Goal: Information Seeking & Learning: Learn about a topic

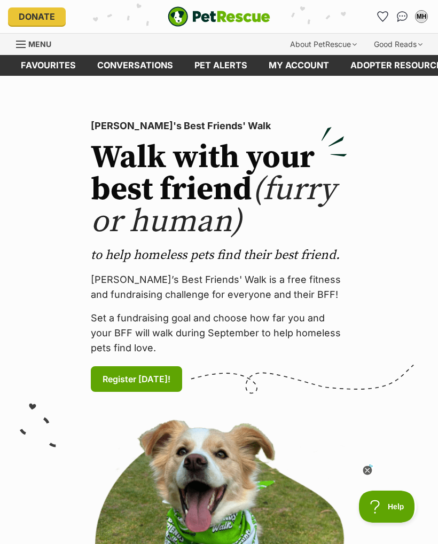
click at [222, 70] on link "Pet alerts" at bounding box center [221, 65] width 74 height 21
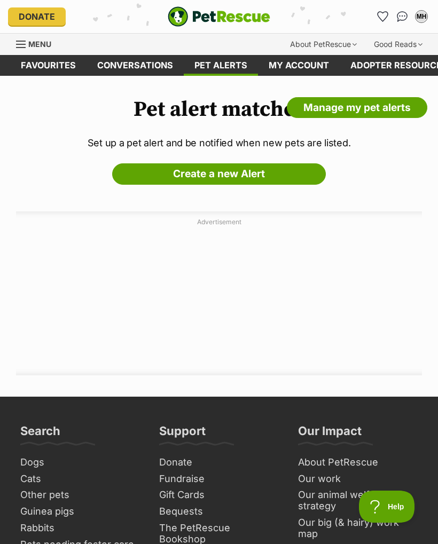
click at [395, 168] on div "Pet alert matches Manage my pet alerts Set up a pet alert and be notified when …" at bounding box center [219, 236] width 438 height 278
click at [57, 64] on link "Favourites" at bounding box center [48, 65] width 76 height 21
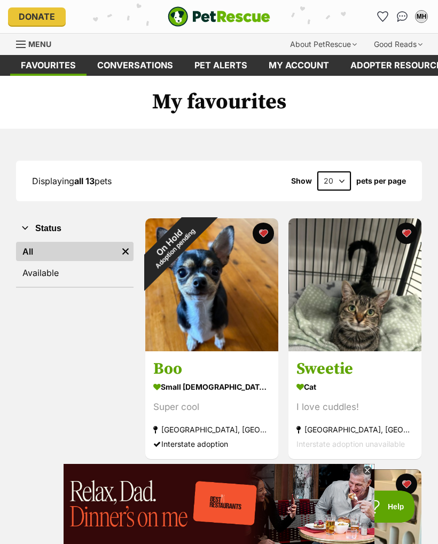
click at [372, 471] on icon at bounding box center [366, 470] width 9 height 9
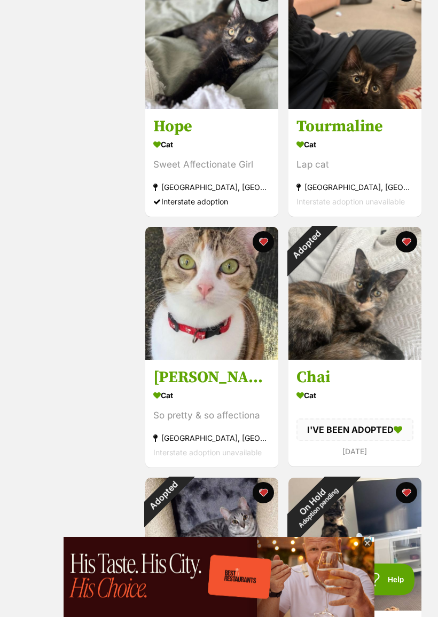
scroll to position [994, 0]
click at [324, 244] on div "Adopted" at bounding box center [306, 245] width 36 height 36
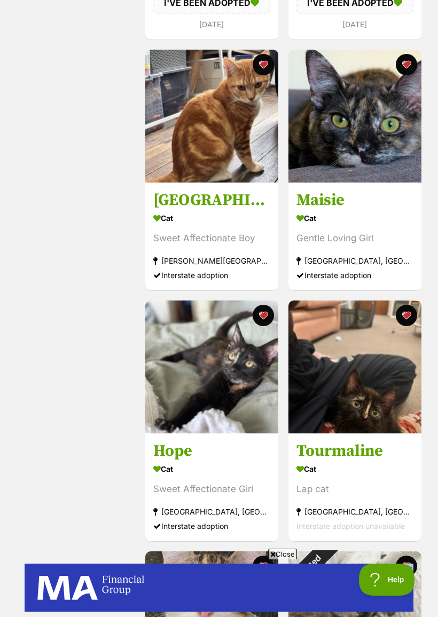
scroll to position [0, 0]
click at [231, 382] on img at bounding box center [211, 367] width 133 height 133
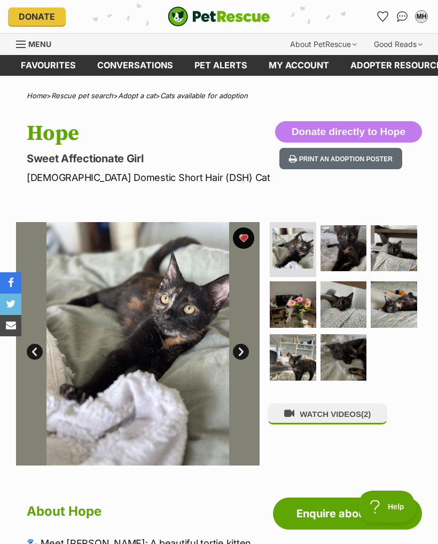
click at [351, 251] on img at bounding box center [343, 248] width 46 height 46
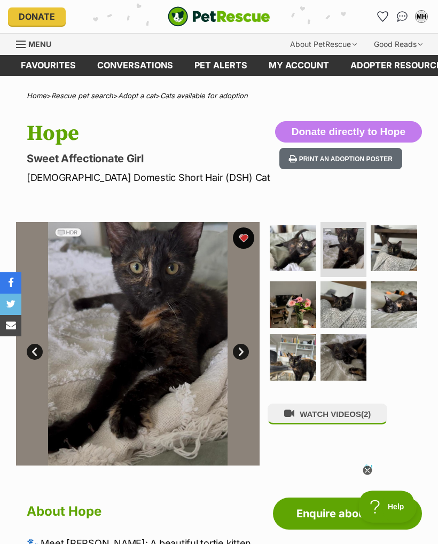
click at [400, 247] on img at bounding box center [393, 248] width 46 height 46
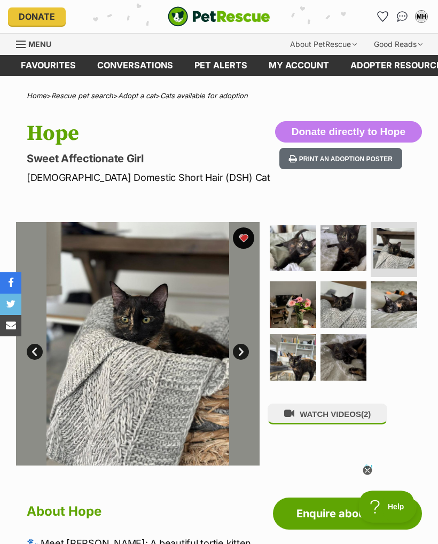
click at [346, 304] on img at bounding box center [343, 304] width 46 height 46
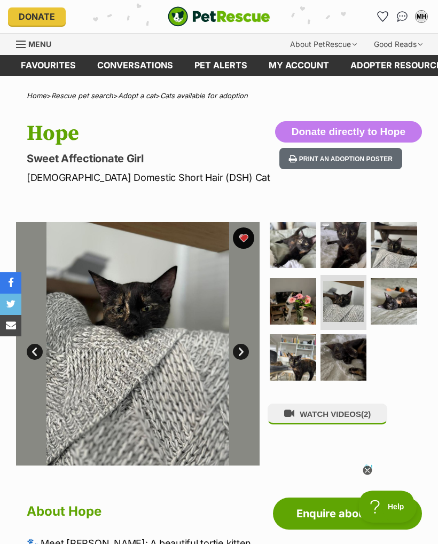
click at [397, 301] on img at bounding box center [393, 301] width 46 height 46
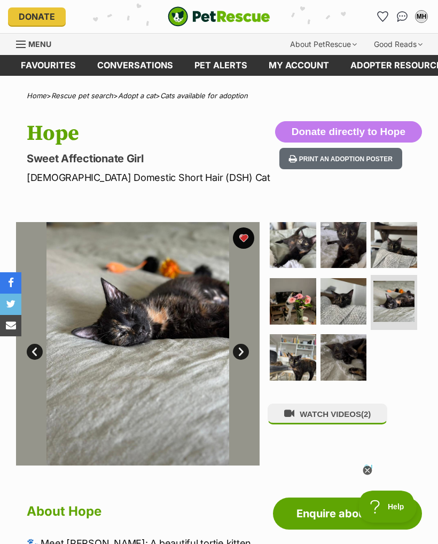
click at [299, 365] on img at bounding box center [293, 357] width 46 height 46
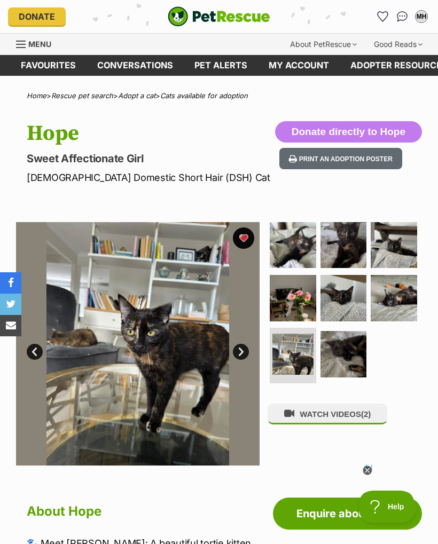
click at [352, 352] on img at bounding box center [343, 354] width 46 height 46
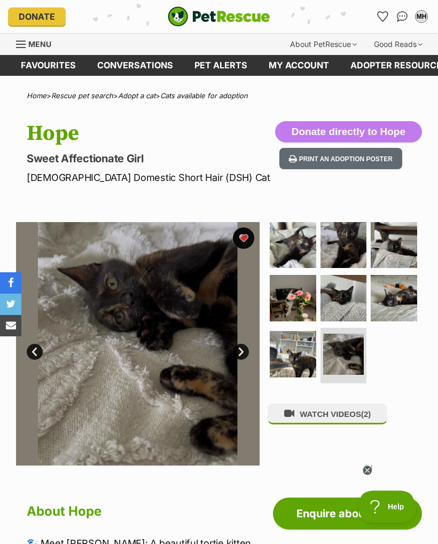
click at [28, 41] on link "Menu" at bounding box center [37, 43] width 43 height 19
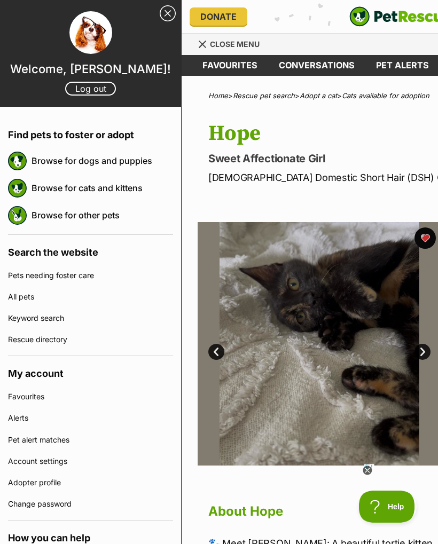
click at [112, 186] on link "Browse for cats and kittens" at bounding box center [101, 188] width 141 height 22
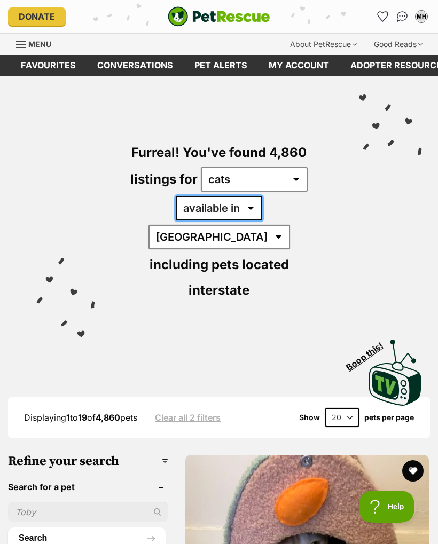
click at [184, 210] on select "available in located in" at bounding box center [219, 208] width 86 height 25
select select "disabled"
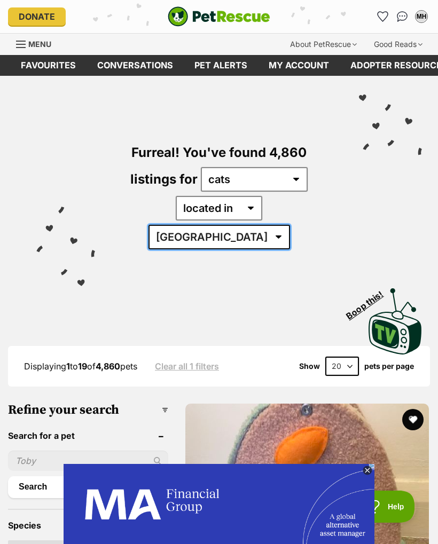
click at [289, 225] on select "Australia ACT NSW NT QLD SA TAS VIC WA" at bounding box center [218, 237] width 141 height 25
select select "[GEOGRAPHIC_DATA]"
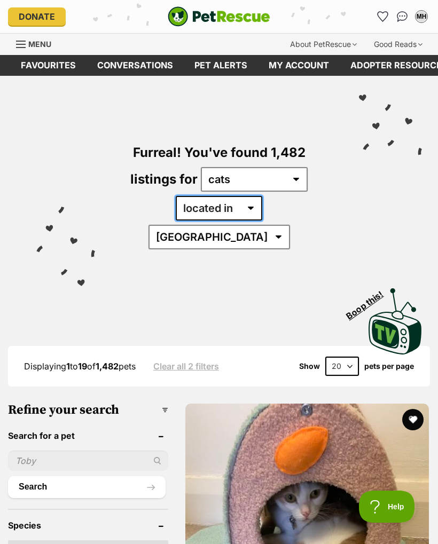
click at [199, 207] on select "available in located in" at bounding box center [219, 208] width 86 height 25
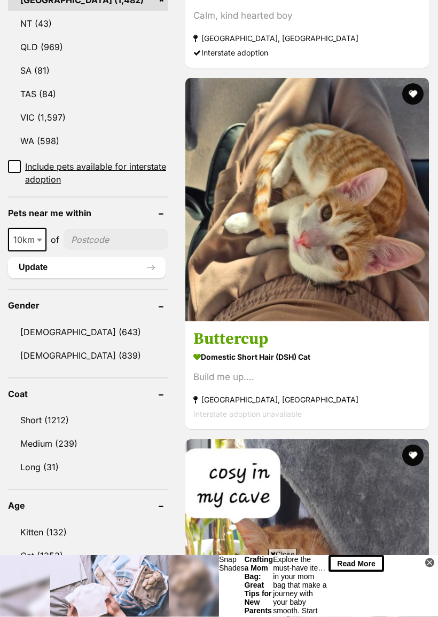
scroll to position [686, 0]
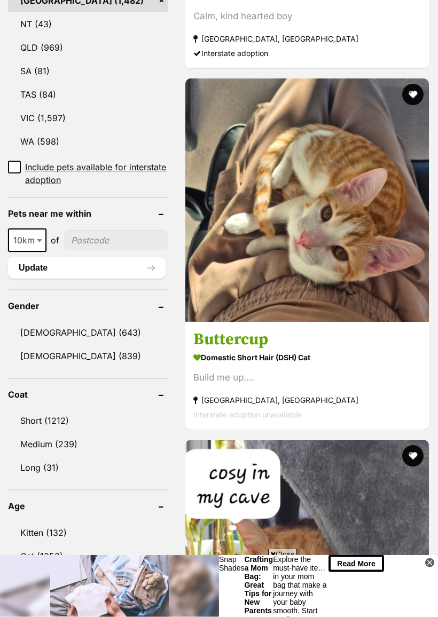
click at [55, 410] on link "Short (1212)" at bounding box center [88, 421] width 160 height 22
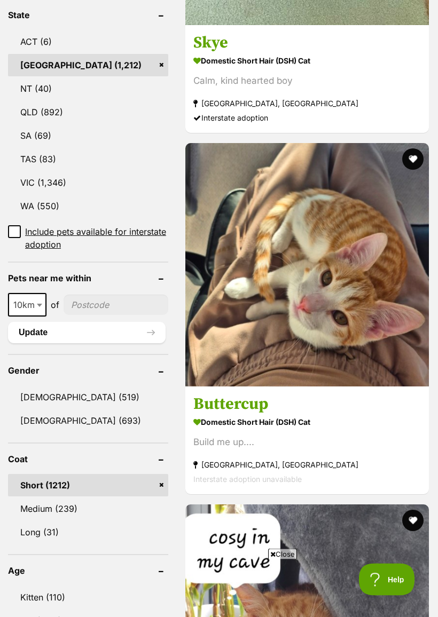
scroll to position [648, 0]
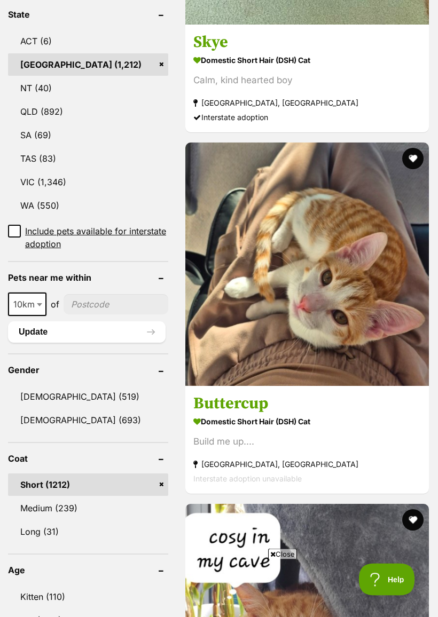
click at [28, 297] on span "10km" at bounding box center [27, 304] width 36 height 15
select select "25"
click at [100, 294] on input"] "postcode" at bounding box center [116, 304] width 103 height 20
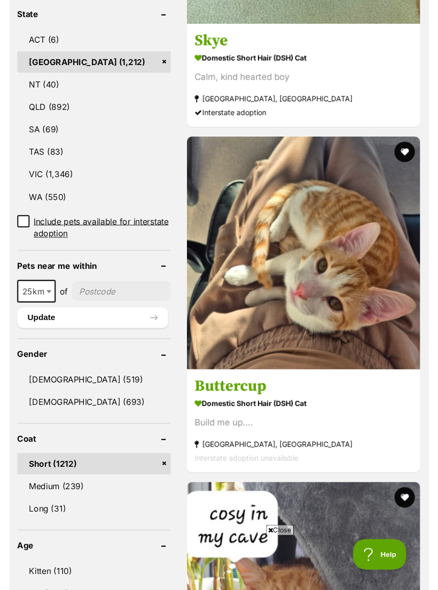
scroll to position [648, 0]
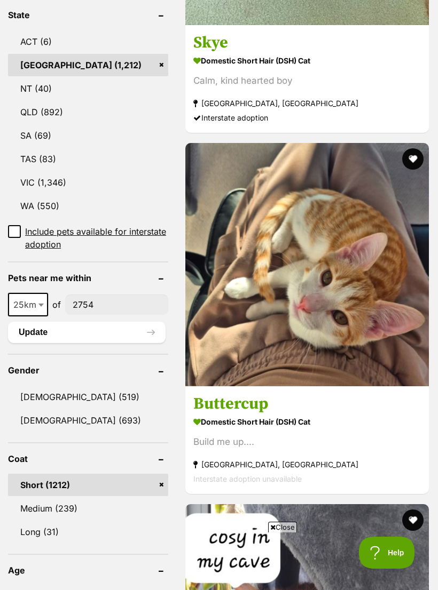
type input"] "2754"
click at [42, 322] on button "Update" at bounding box center [86, 332] width 157 height 21
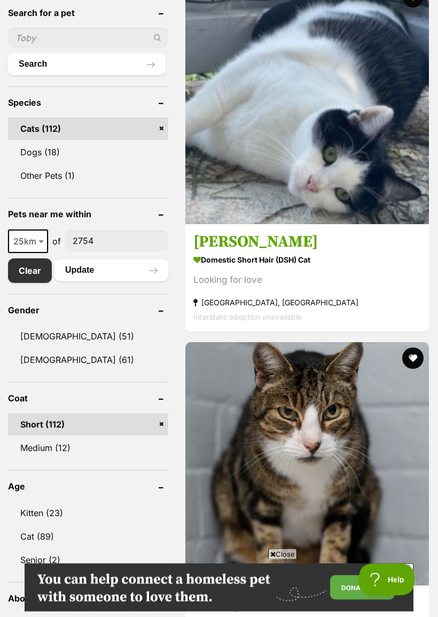
scroll to position [419, 0]
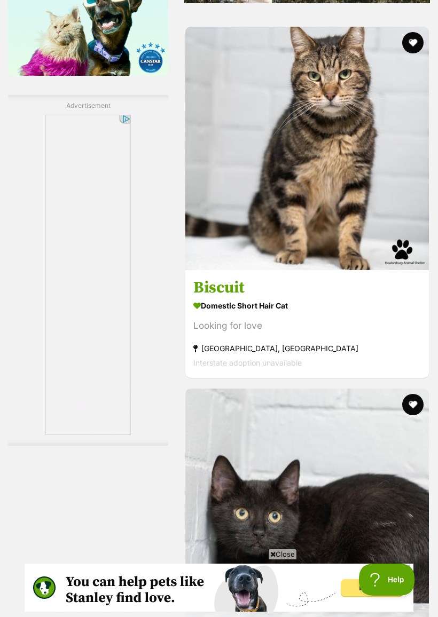
scroll to position [1581, 0]
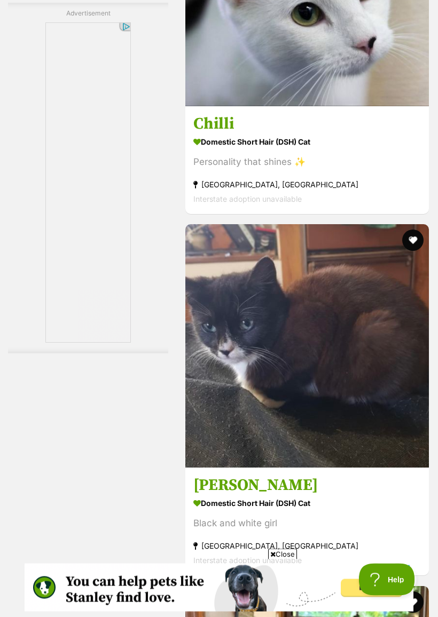
scroll to position [2465, 0]
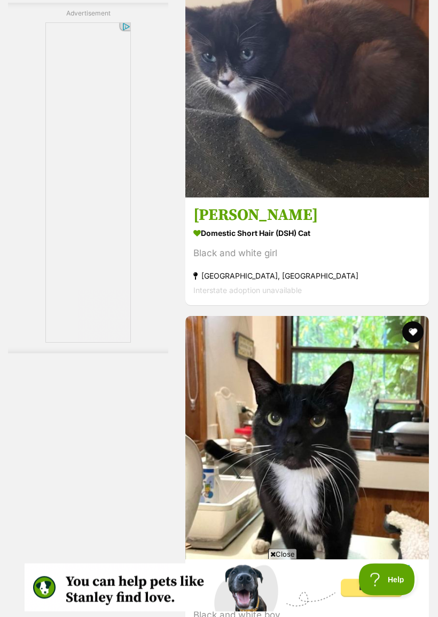
scroll to position [2735, 0]
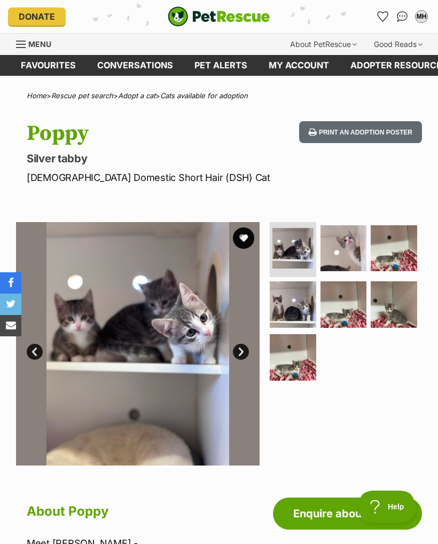
click at [246, 353] on link "Next" at bounding box center [241, 352] width 16 height 16
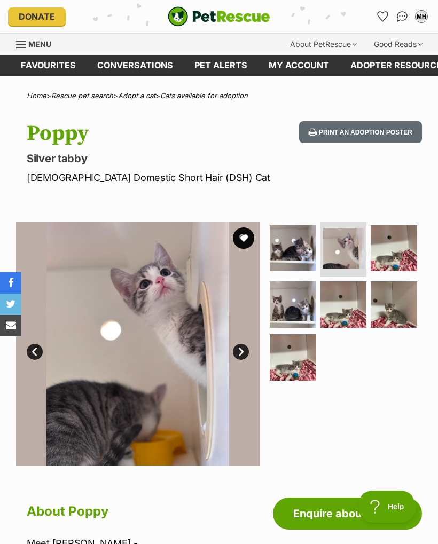
click at [242, 354] on link "Next" at bounding box center [241, 352] width 16 height 16
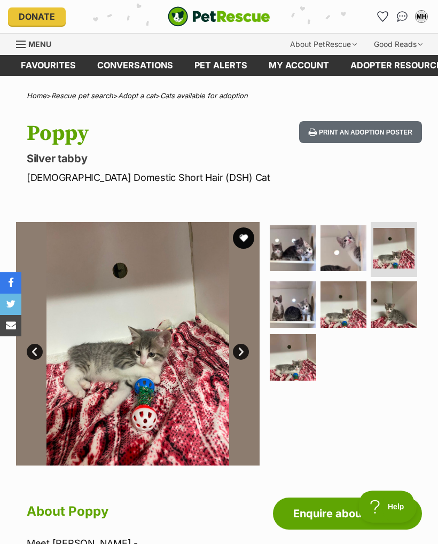
click at [241, 352] on link "Next" at bounding box center [241, 352] width 16 height 16
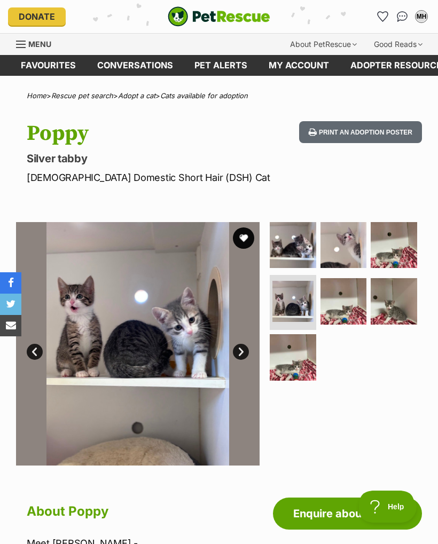
click at [239, 353] on link "Next" at bounding box center [241, 352] width 16 height 16
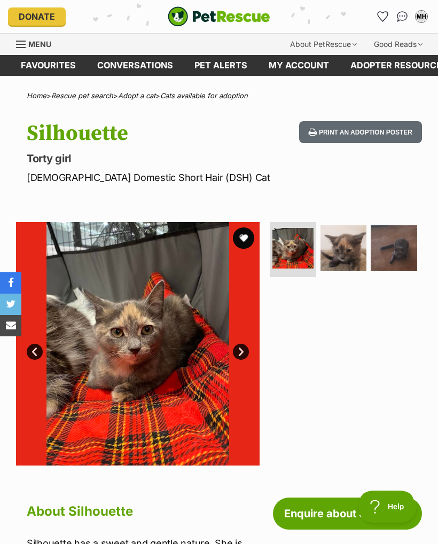
click at [248, 350] on link "Next" at bounding box center [241, 352] width 16 height 16
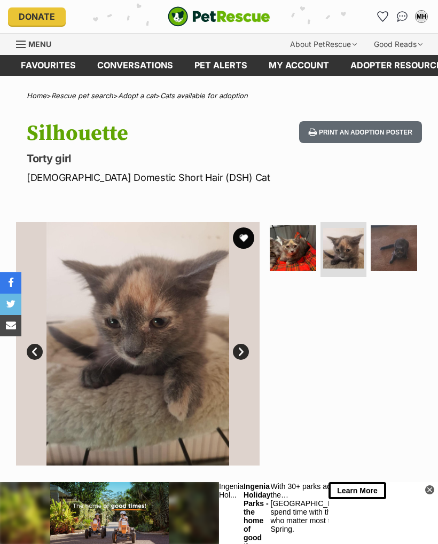
click at [243, 352] on link "Next" at bounding box center [241, 352] width 16 height 16
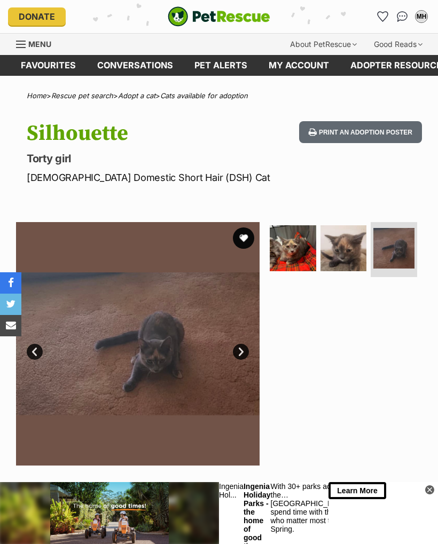
click at [246, 352] on link "Next" at bounding box center [241, 352] width 16 height 16
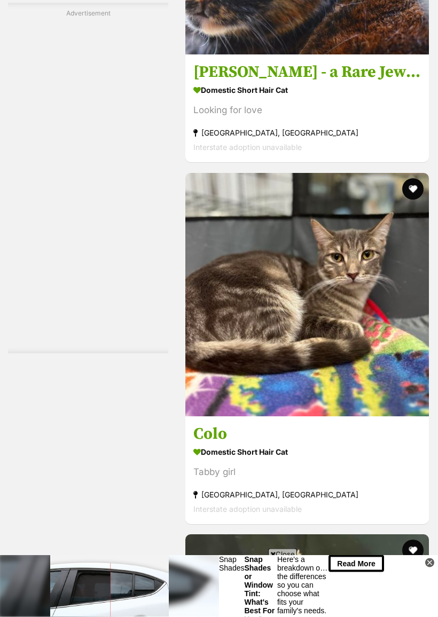
scroll to position [2516, 0]
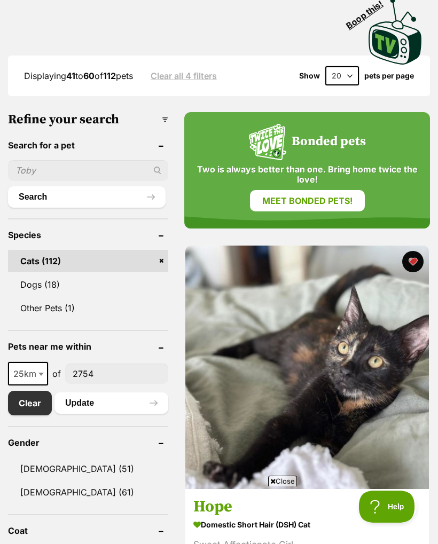
scroll to position [286, 0]
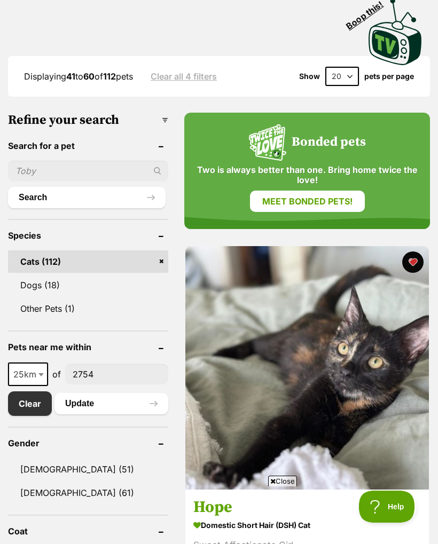
click at [242, 518] on strong "Domestic Short Hair (DSH) Cat" at bounding box center [306, 525] width 227 height 15
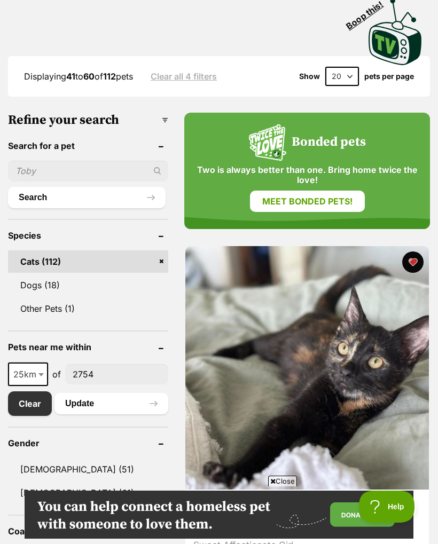
scroll to position [0, 0]
click at [321, 191] on link "Meet bonded pets!" at bounding box center [307, 201] width 115 height 21
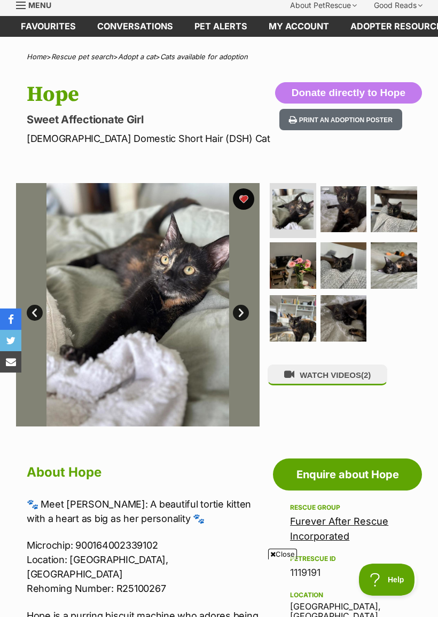
scroll to position [38, 0]
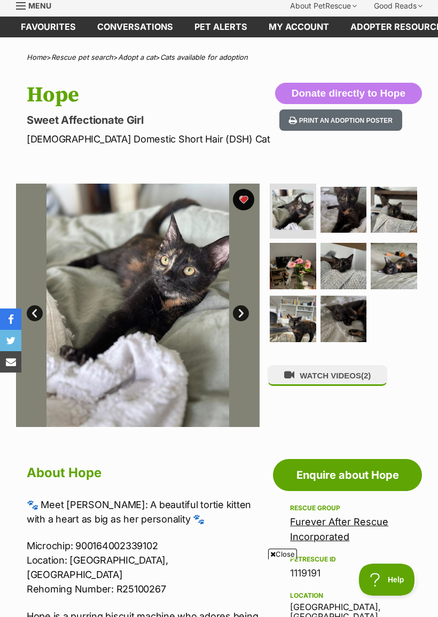
click at [347, 374] on button "WATCH VIDEOS (2)" at bounding box center [327, 375] width 120 height 21
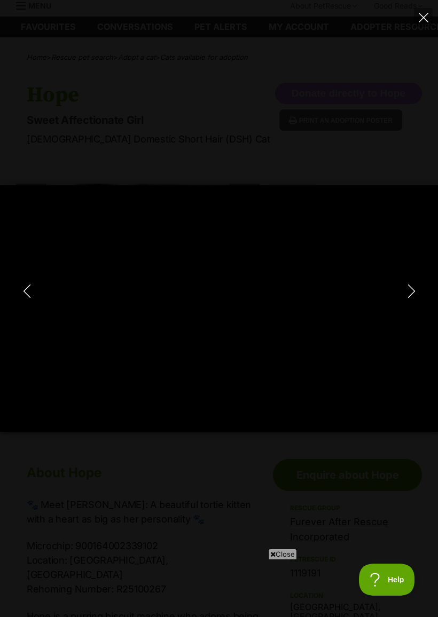
type input "100"
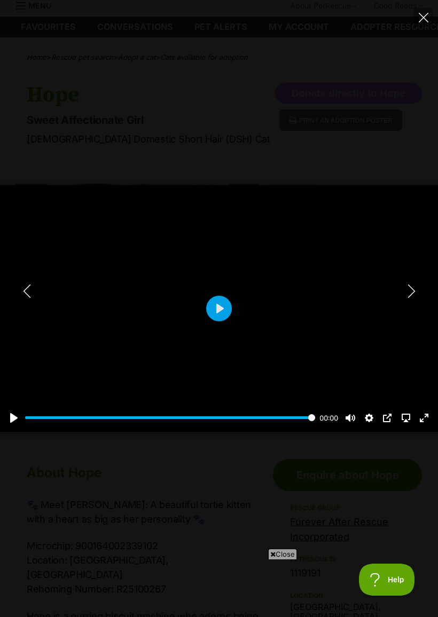
click at [416, 289] on icon "Next" at bounding box center [411, 291] width 13 height 13
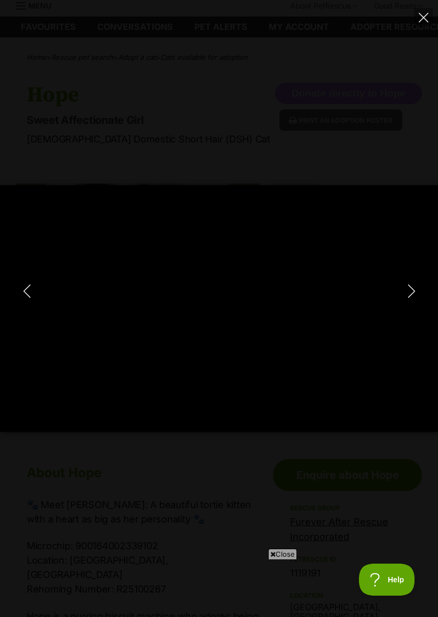
type input "100"
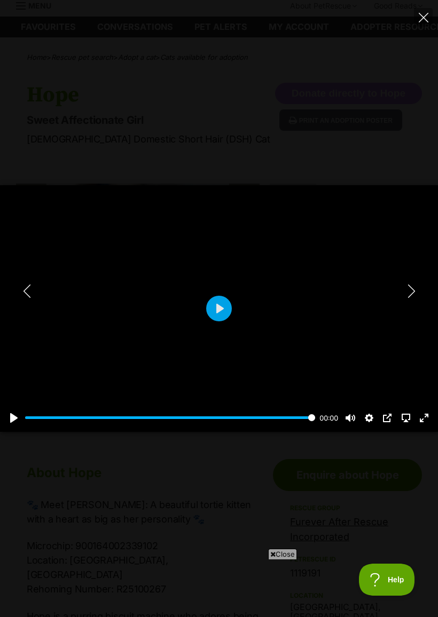
click at [419, 25] on button "Close" at bounding box center [423, 17] width 19 height 19
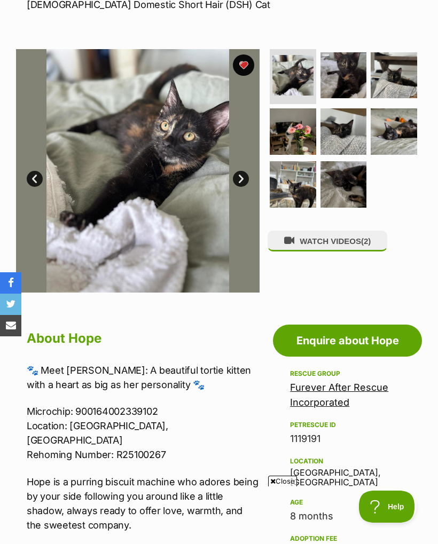
scroll to position [0, 0]
